Goal: Communication & Community: Answer question/provide support

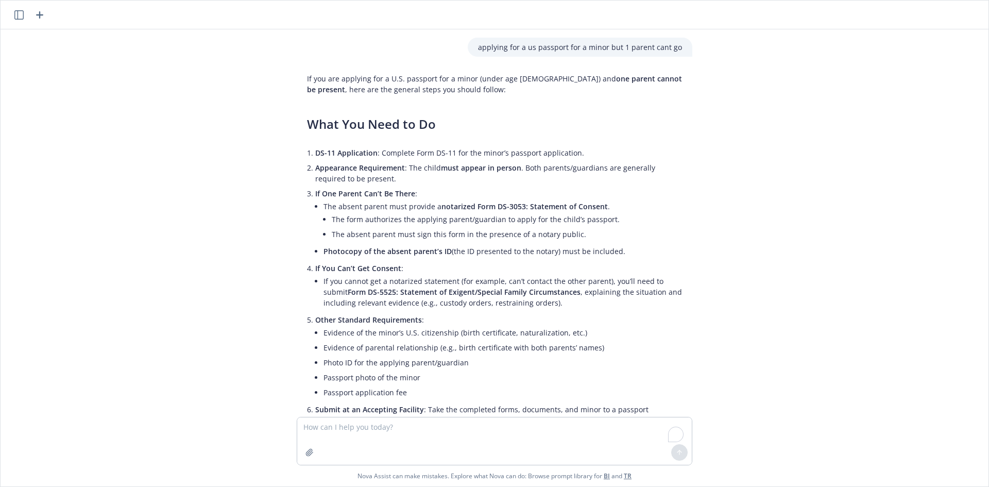
scroll to position [1437, 0]
